Goal: Find specific page/section: Find specific page/section

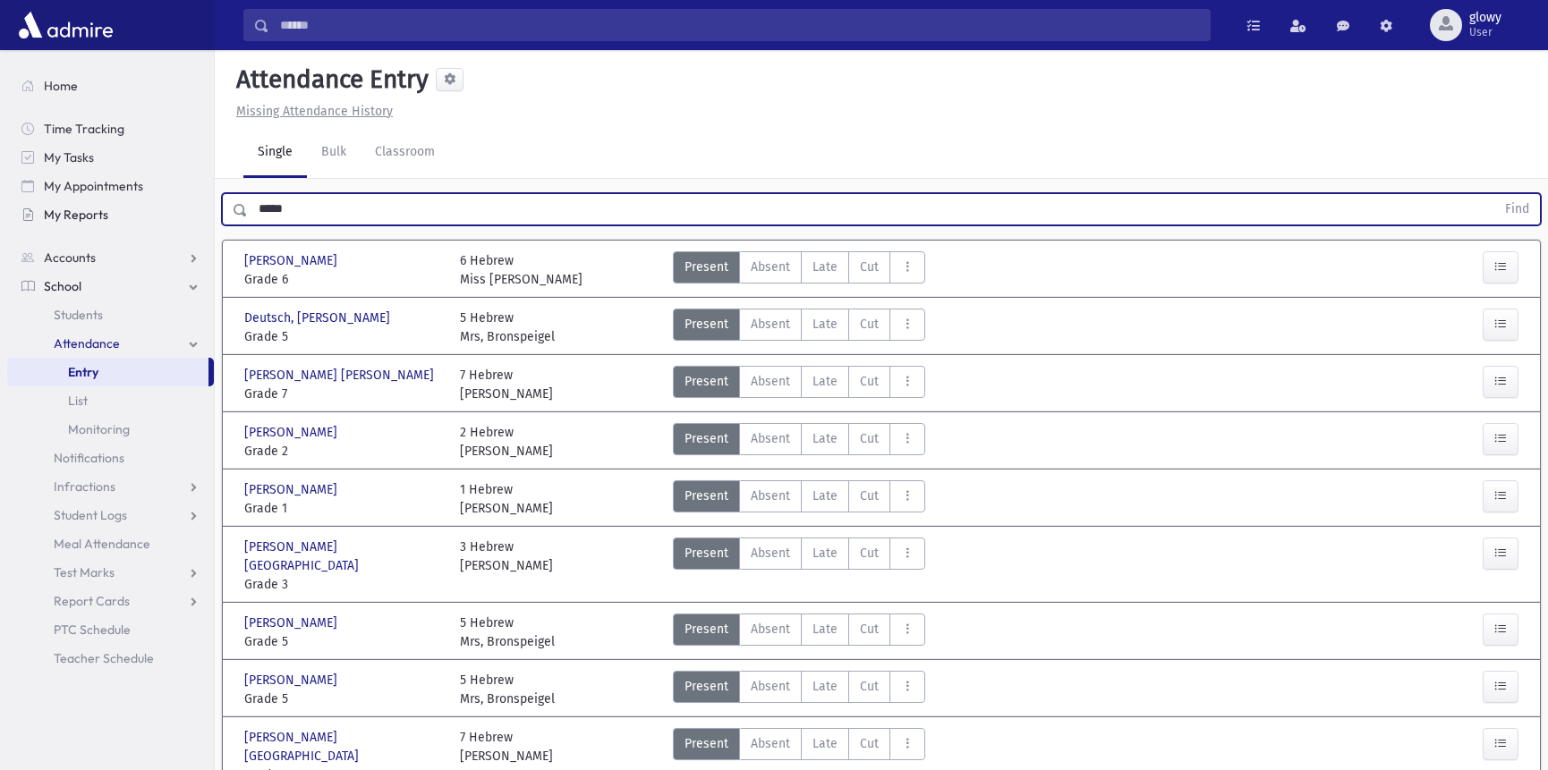
drag, startPoint x: 297, startPoint y: 212, endPoint x: 208, endPoint y: 218, distance: 88.8
click at [208, 218] on div "Search Results All Accounts" at bounding box center [774, 631] width 1548 height 1262
click at [202, 221] on link "My Reports" at bounding box center [110, 214] width 207 height 29
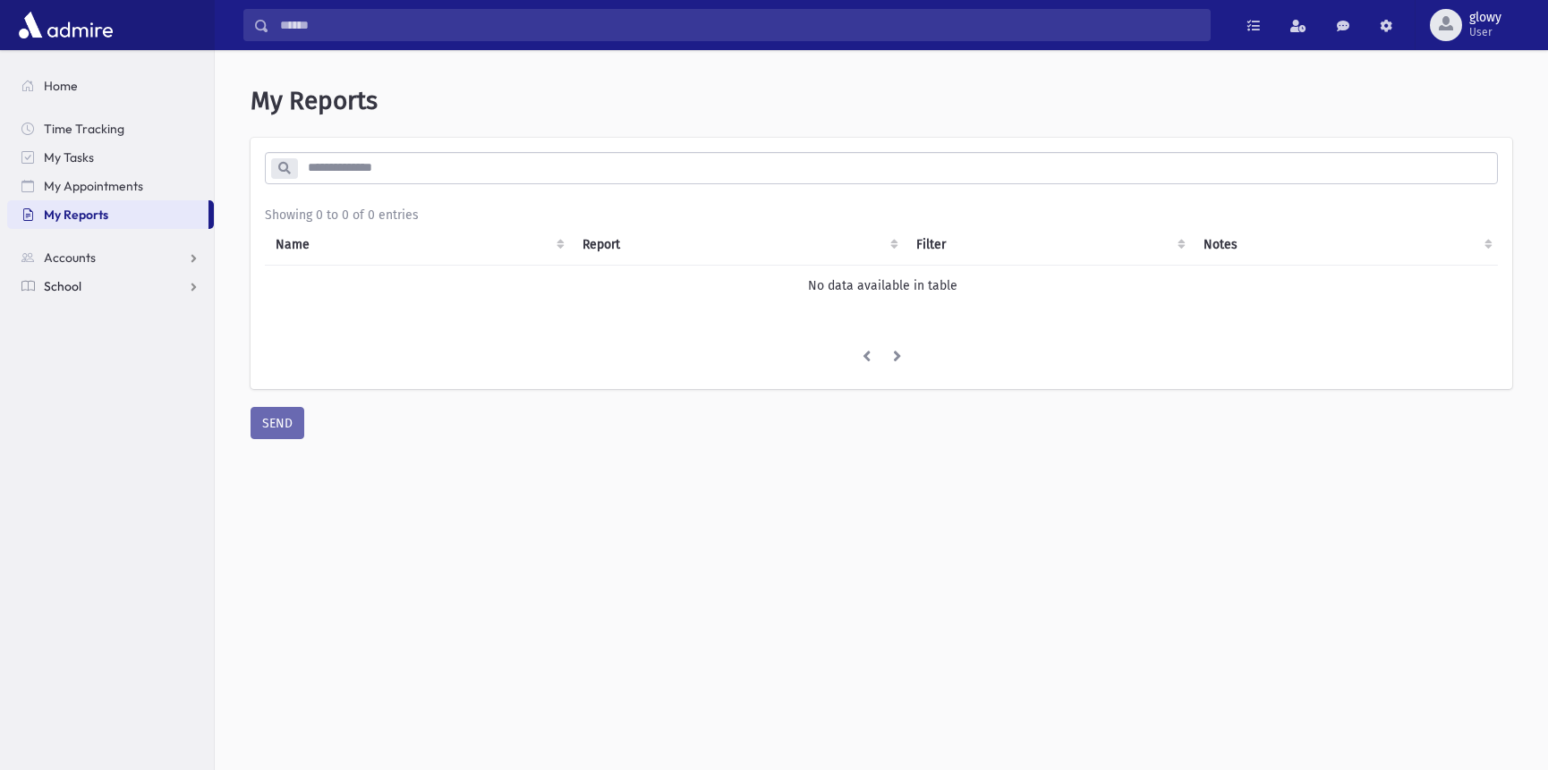
click at [56, 291] on span "School" at bounding box center [63, 286] width 38 height 16
click at [64, 313] on span "Students" at bounding box center [78, 315] width 49 height 16
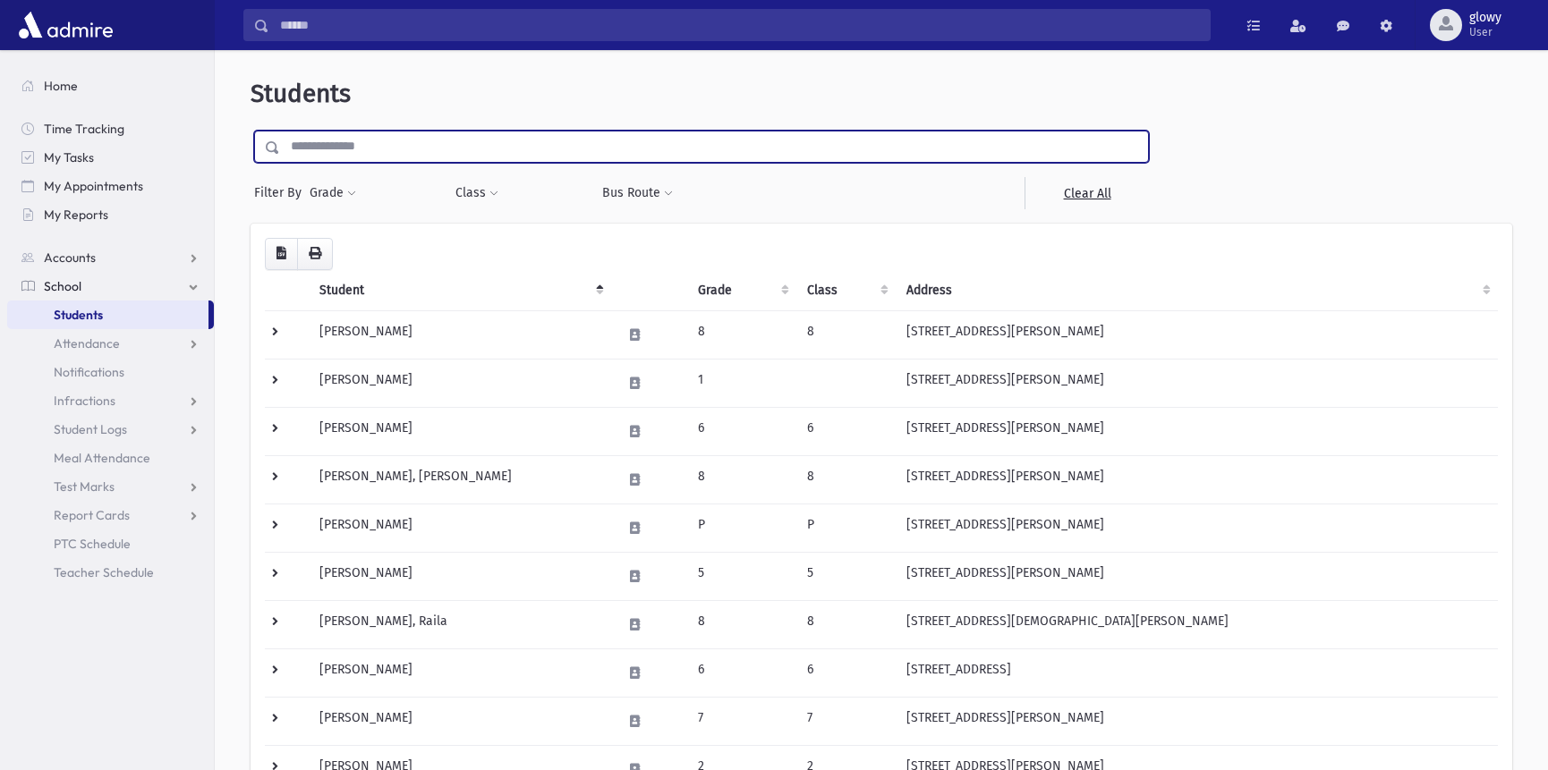
click at [383, 144] on input "text" at bounding box center [714, 147] width 868 height 32
click at [480, 193] on button "Class" at bounding box center [477, 193] width 45 height 32
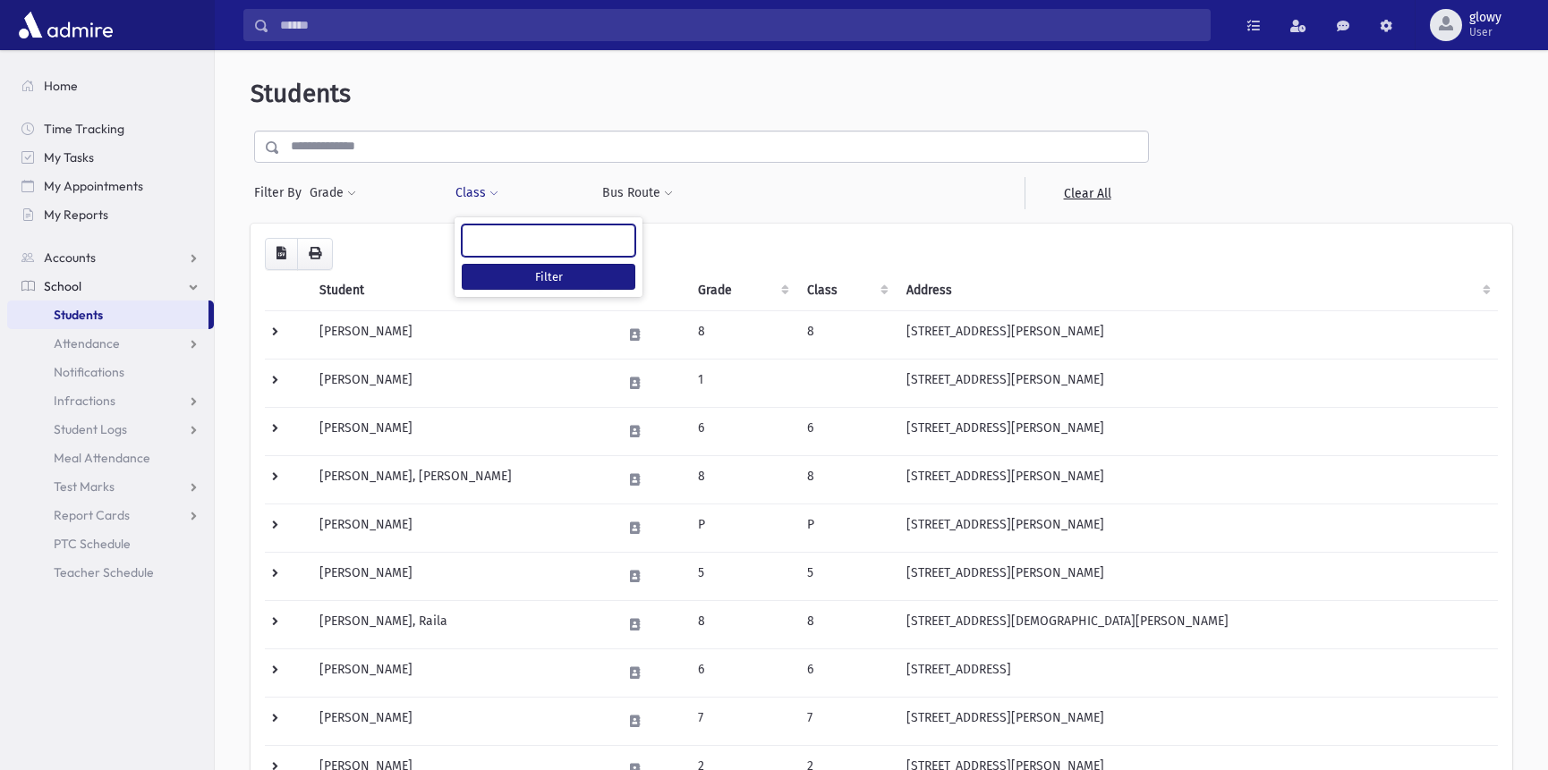
click at [509, 239] on ul at bounding box center [549, 238] width 172 height 27
type input "*"
select select "*"
click at [513, 271] on button "Filter" at bounding box center [549, 277] width 174 height 26
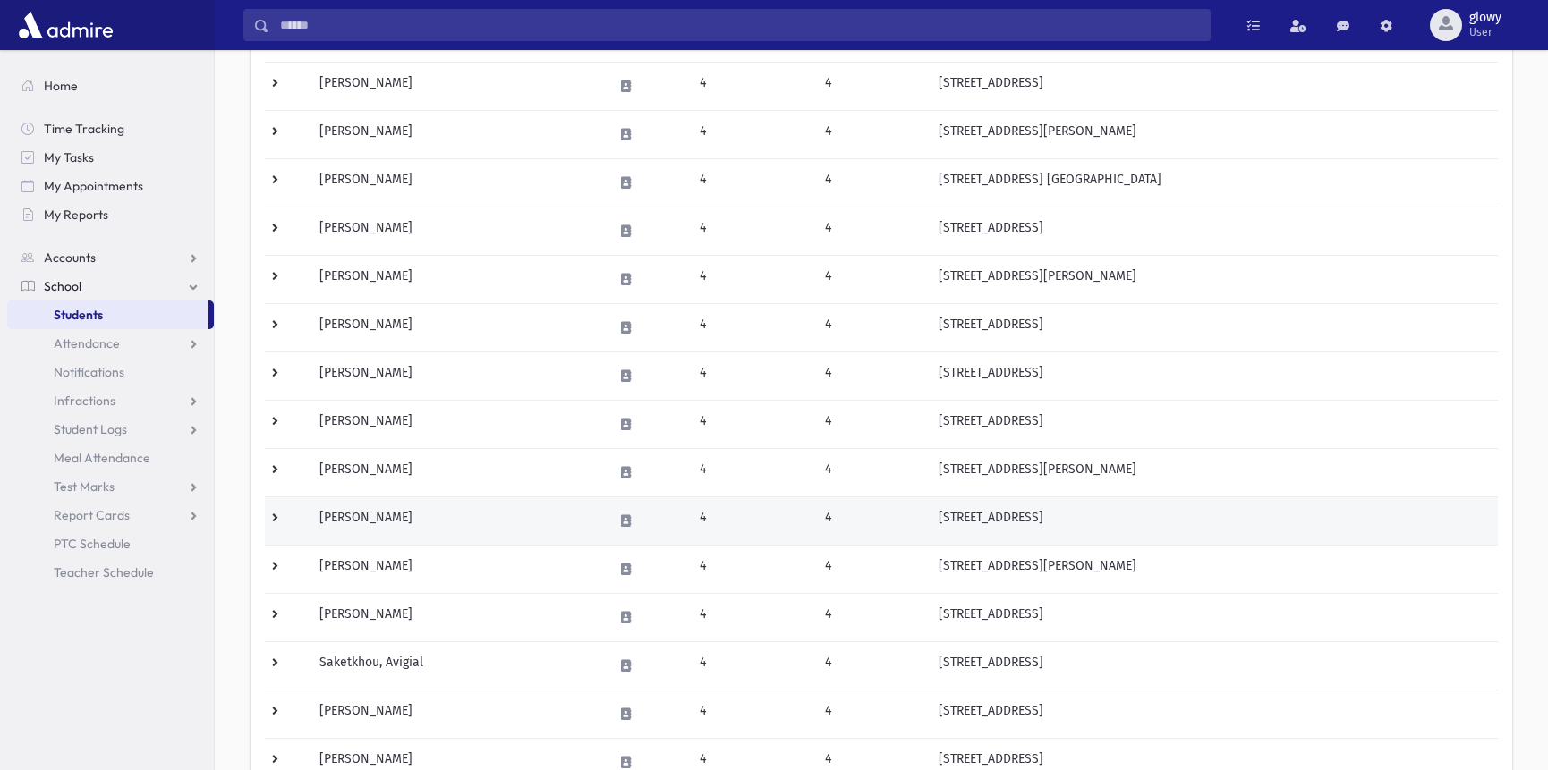
scroll to position [502, 0]
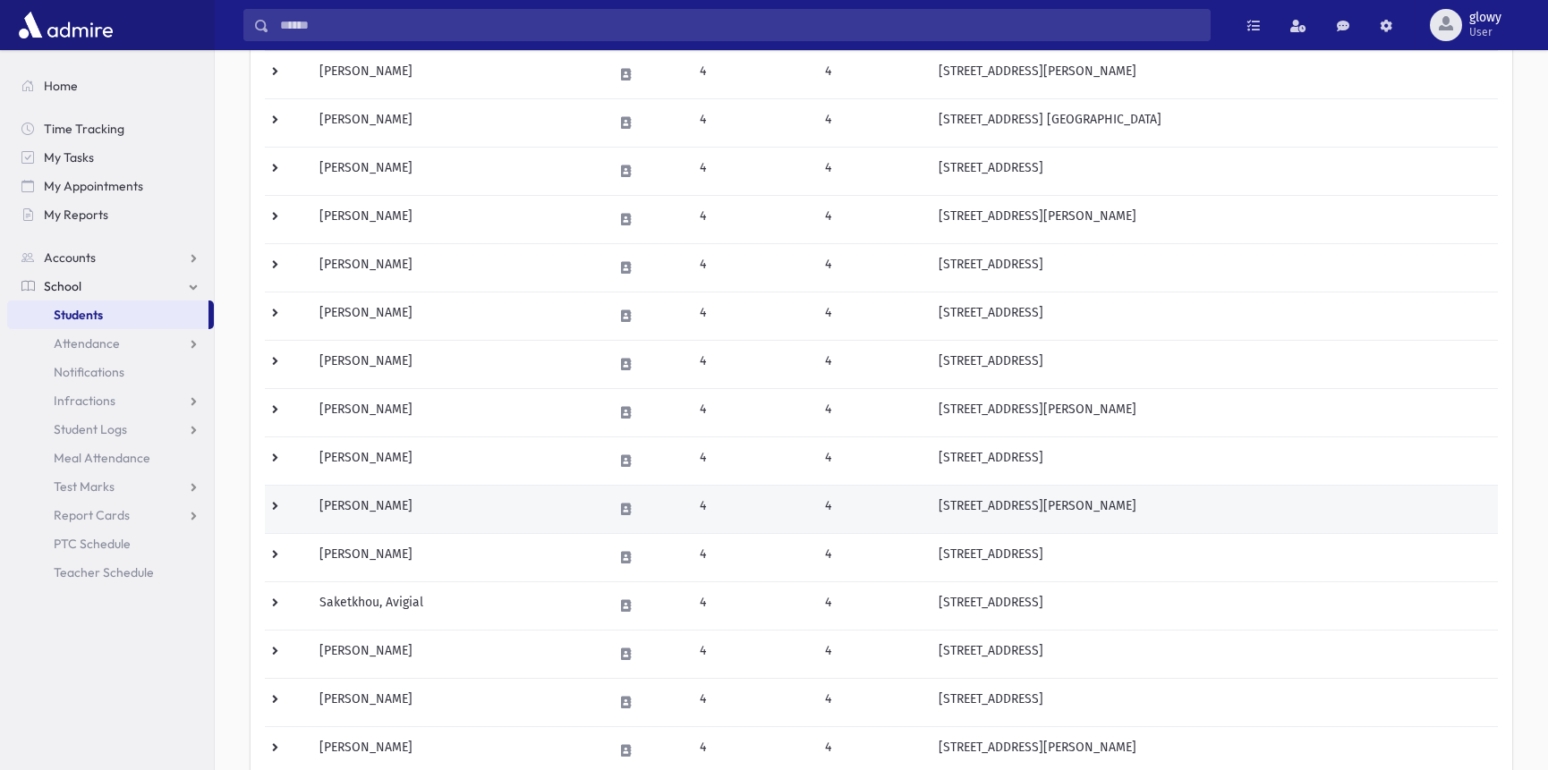
click at [535, 513] on td "Rosen, Zahava" at bounding box center [455, 509] width 293 height 48
